Goal: Transaction & Acquisition: Register for event/course

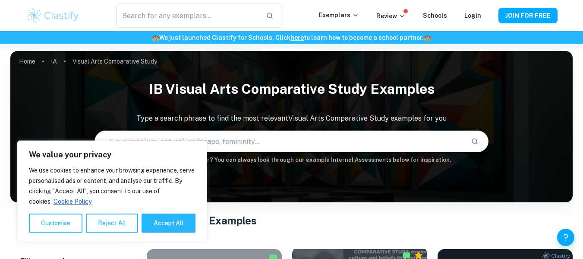
scroll to position [206, 0]
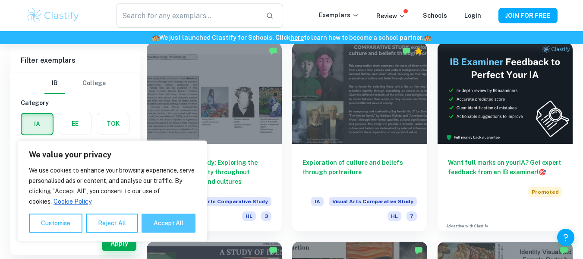
click at [177, 220] on button "Accept All" at bounding box center [169, 222] width 54 height 19
checkbox input "true"
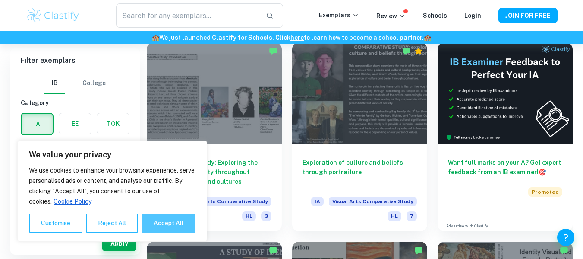
checkbox input "true"
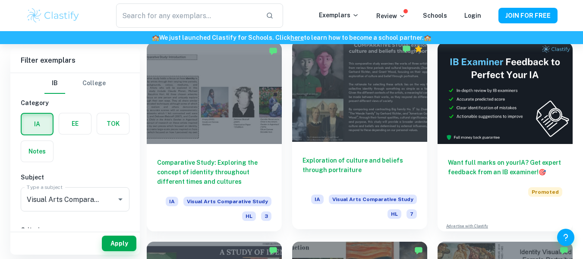
click at [359, 176] on h6 "Exploration of culture and beliefs through portraiture" at bounding box center [360, 169] width 114 height 28
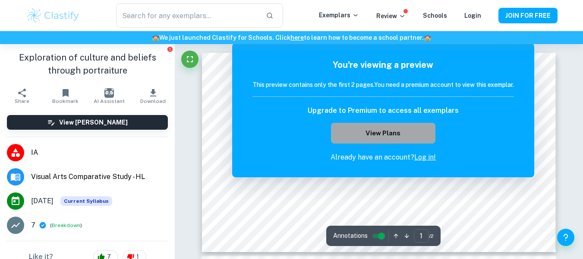
click at [431, 127] on button "View Plans" at bounding box center [383, 133] width 104 height 21
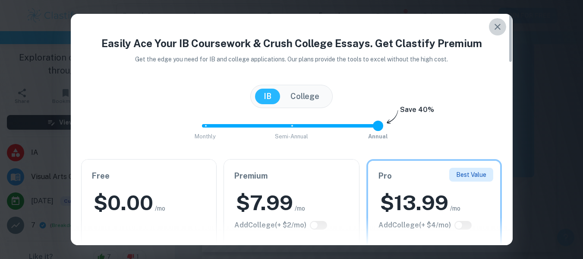
click at [500, 26] on icon "button" at bounding box center [498, 27] width 10 height 10
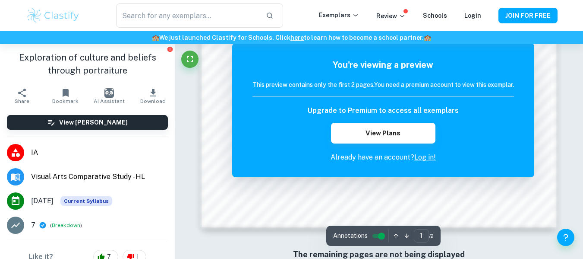
scroll to position [256, 0]
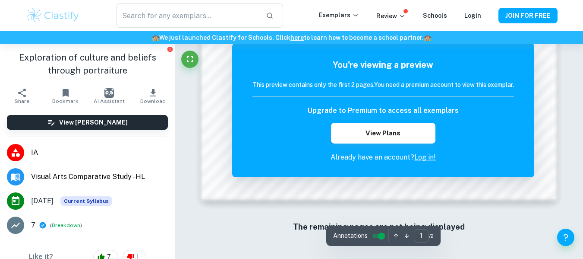
click at [405, 236] on icon "button" at bounding box center [407, 236] width 4 height 4
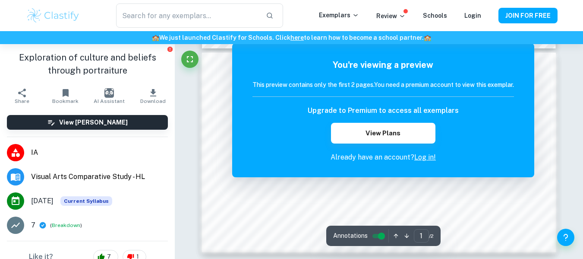
click at [393, 236] on icon "button" at bounding box center [396, 235] width 6 height 6
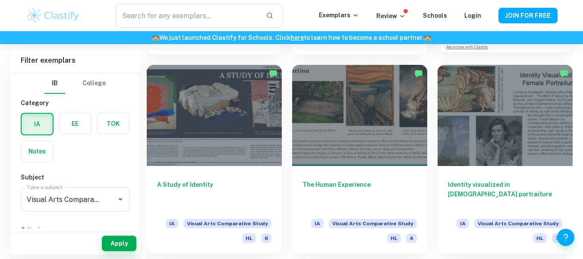
scroll to position [383, 0]
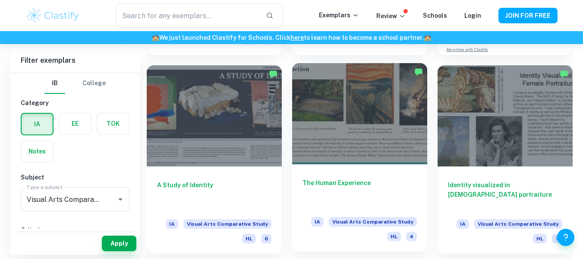
click at [372, 134] on div at bounding box center [359, 113] width 135 height 101
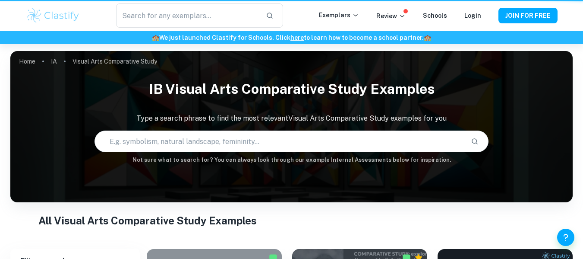
scroll to position [383, 0]
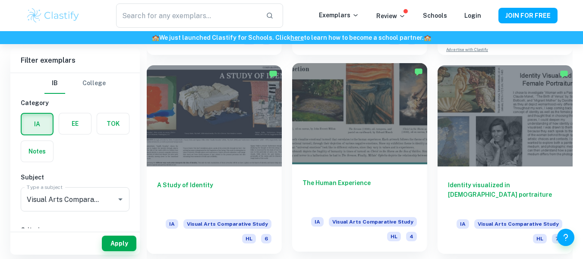
click at [365, 117] on div at bounding box center [359, 113] width 135 height 101
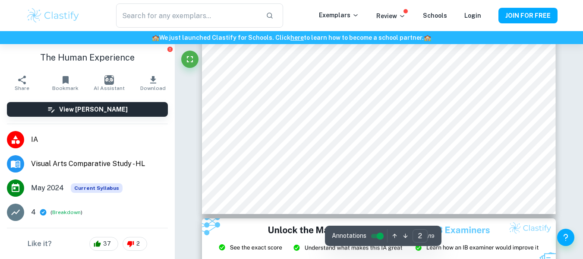
scroll to position [300, 0]
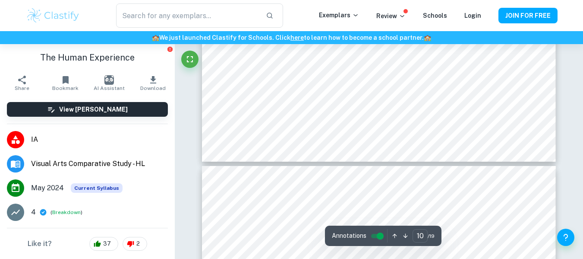
type input "11"
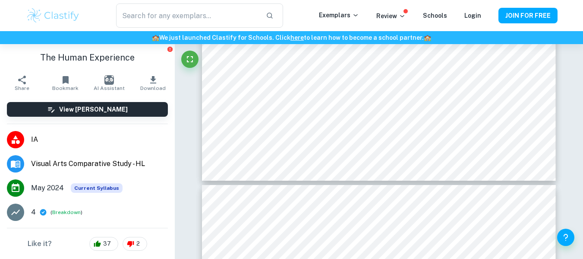
scroll to position [2278, 0]
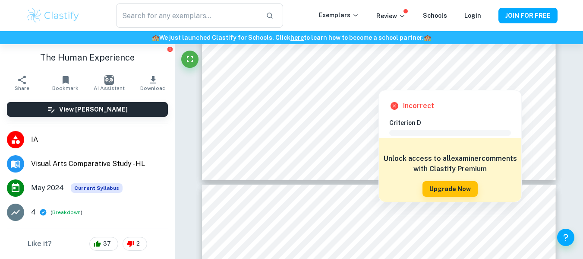
click at [380, 80] on div at bounding box center [379, 81] width 13 height 13
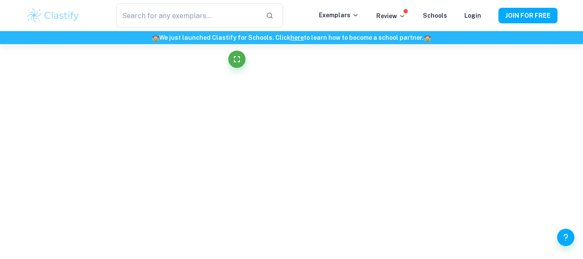
scroll to position [877, 0]
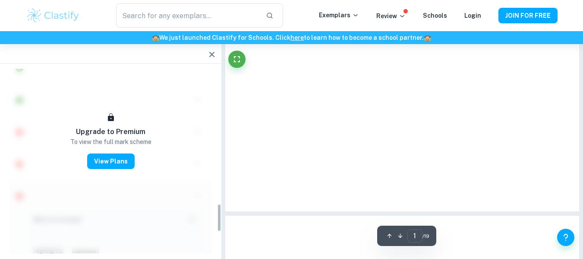
type input "12"
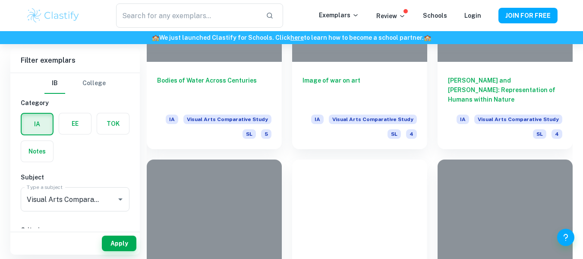
scroll to position [383, 0]
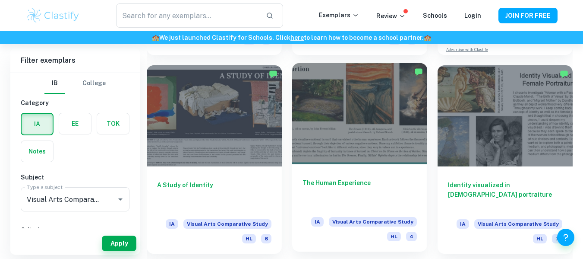
click at [330, 117] on div at bounding box center [359, 113] width 135 height 101
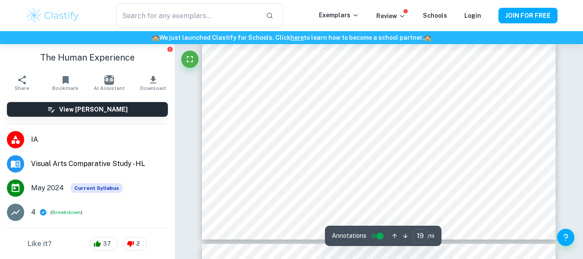
scroll to position [3892, 0]
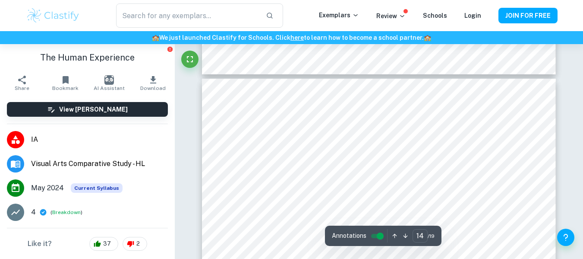
type input "13"
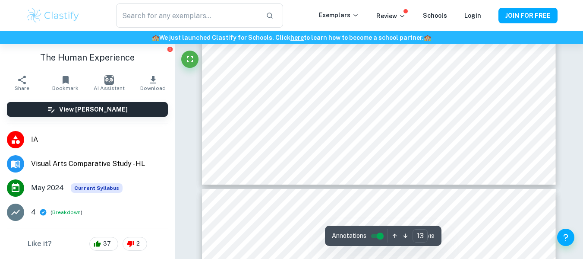
scroll to position [2680, 0]
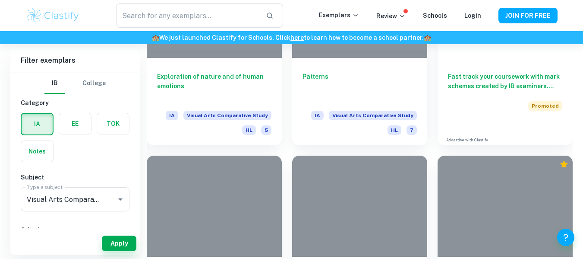
scroll to position [383, 0]
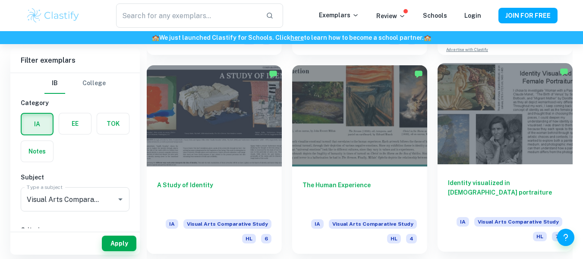
click at [482, 127] on div at bounding box center [505, 113] width 135 height 101
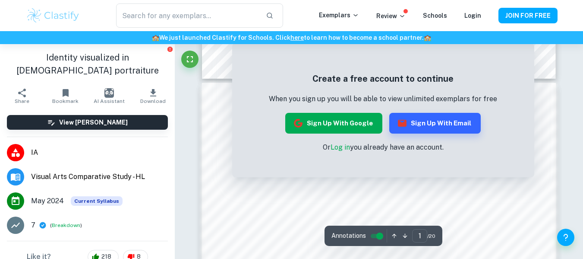
scroll to position [225, 0]
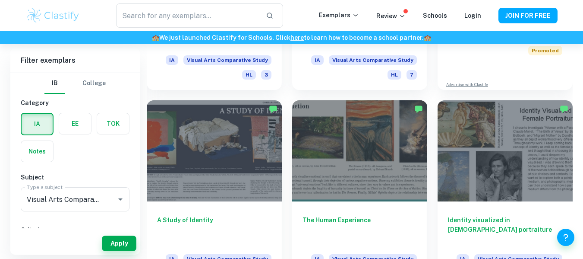
scroll to position [340, 0]
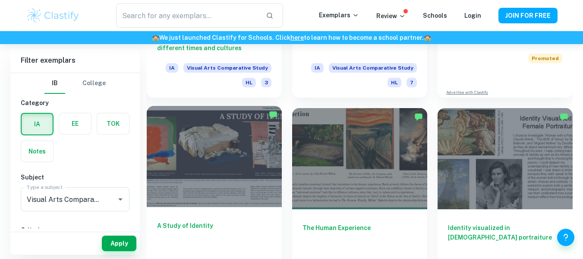
click at [195, 180] on div at bounding box center [214, 156] width 135 height 101
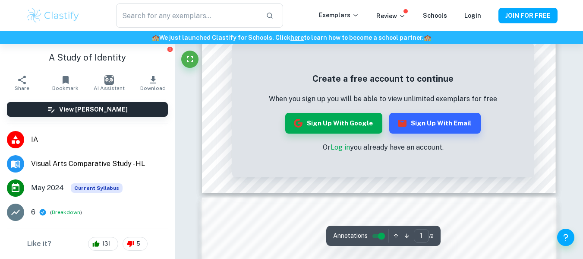
scroll to position [100, 0]
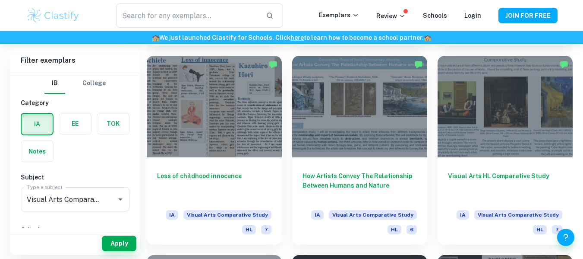
scroll to position [771, 0]
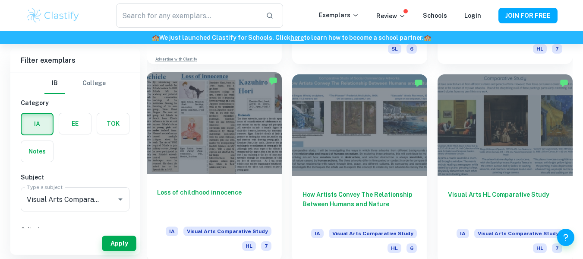
click at [206, 145] on div at bounding box center [214, 122] width 135 height 101
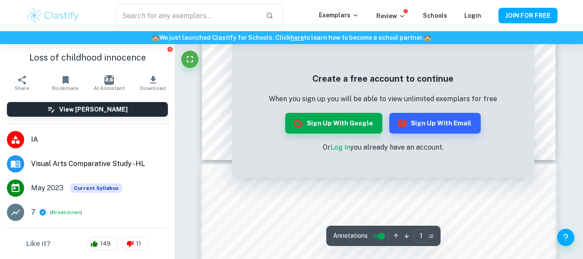
scroll to position [43, 0]
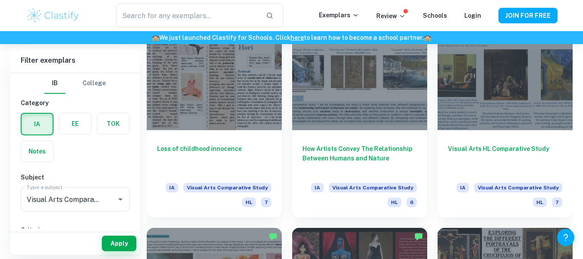
scroll to position [815, 0]
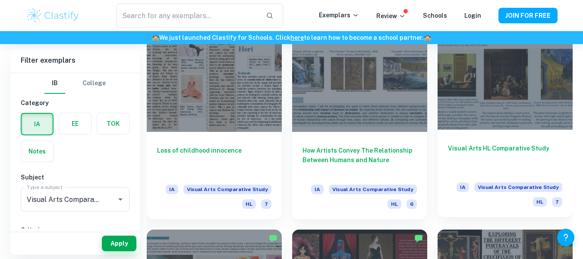
click at [562, 95] on div at bounding box center [505, 78] width 135 height 101
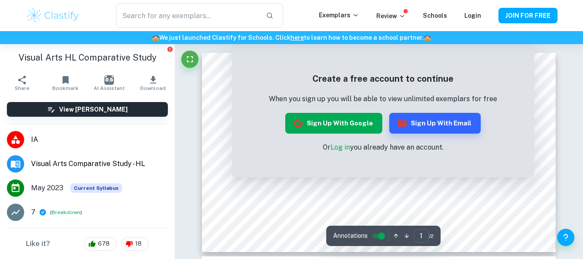
scroll to position [11, 0]
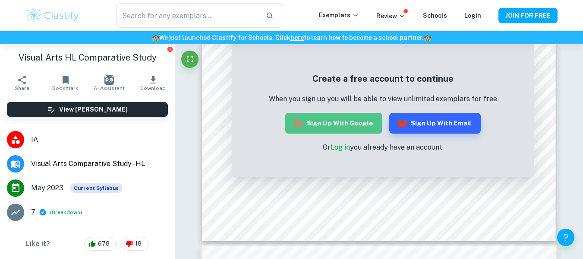
click at [348, 120] on button "Sign up with Google" at bounding box center [333, 123] width 97 height 21
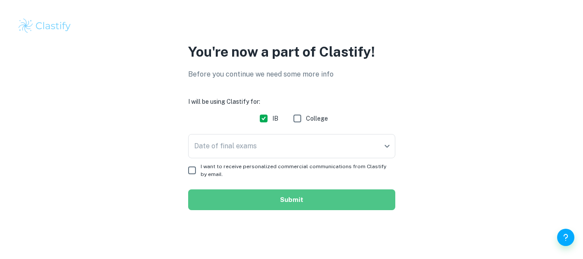
click at [280, 201] on button "Submit" at bounding box center [291, 199] width 207 height 21
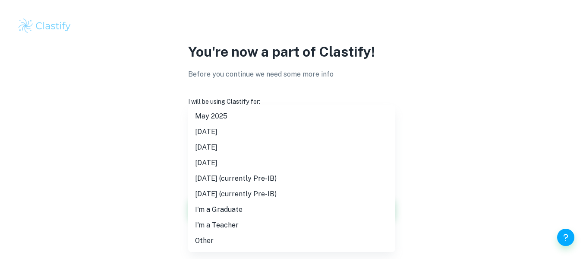
click at [262, 148] on body "We value your privacy We use cookies to enhance your browsing experience, serve…" at bounding box center [291, 129] width 583 height 259
click at [234, 149] on li "[DATE]" at bounding box center [291, 147] width 207 height 16
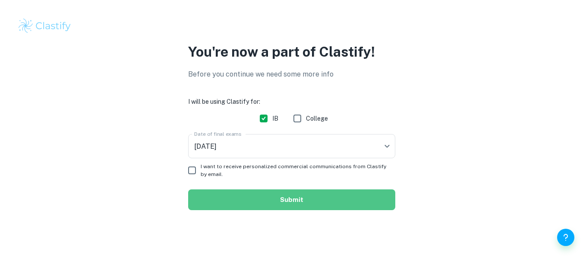
click at [255, 200] on button "Submit" at bounding box center [291, 199] width 207 height 21
click at [238, 197] on button "Submit" at bounding box center [291, 199] width 207 height 21
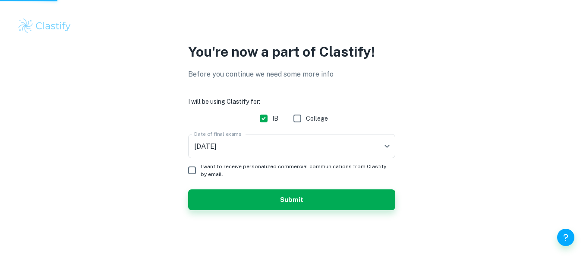
click at [187, 170] on input "I want to receive personalized commercial communications from Clastify by email." at bounding box center [192, 169] width 17 height 17
checkbox input "true"
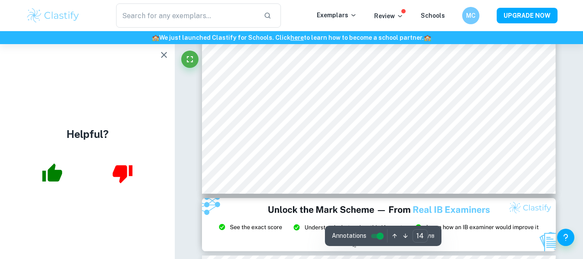
scroll to position [2875, 0]
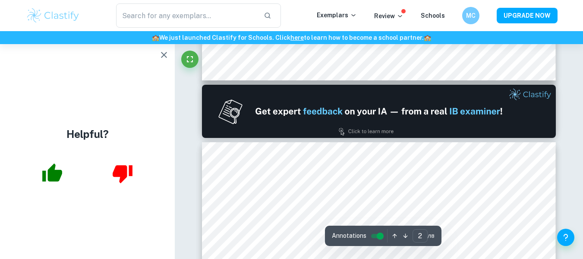
type input "1"
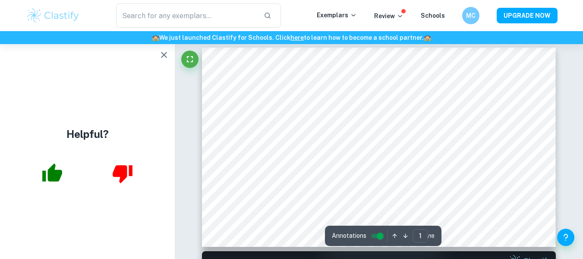
scroll to position [0, 0]
